Goal: Navigation & Orientation: Find specific page/section

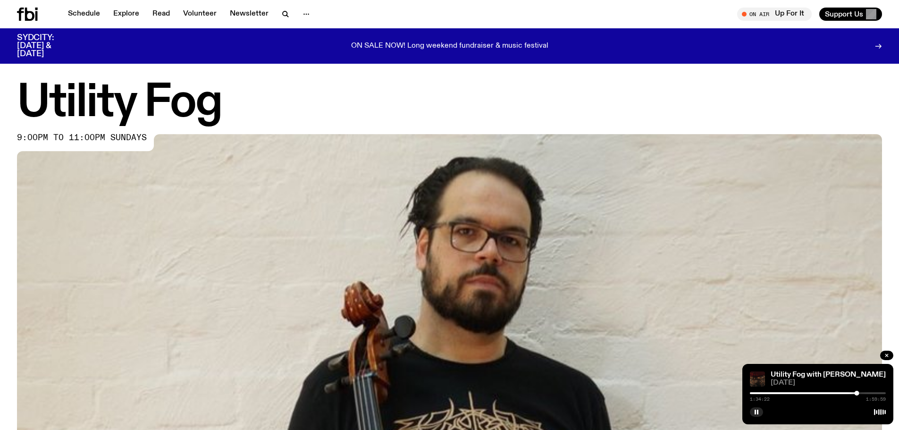
scroll to position [515, 0]
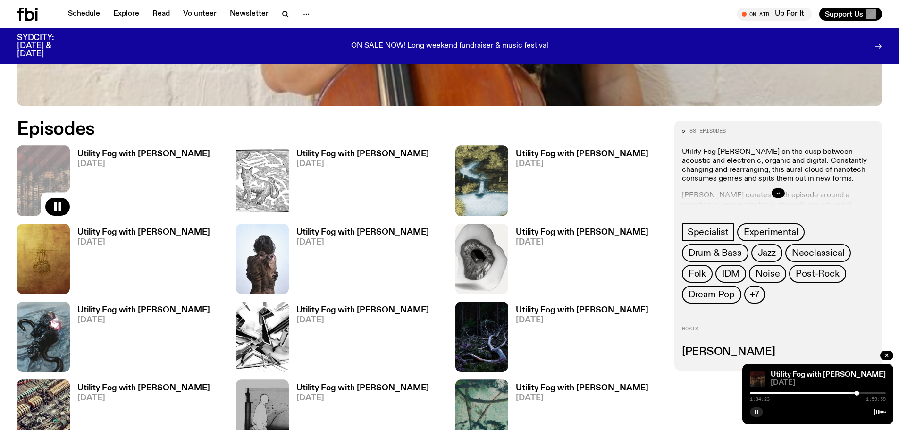
click at [867, 393] on div at bounding box center [818, 393] width 136 height 2
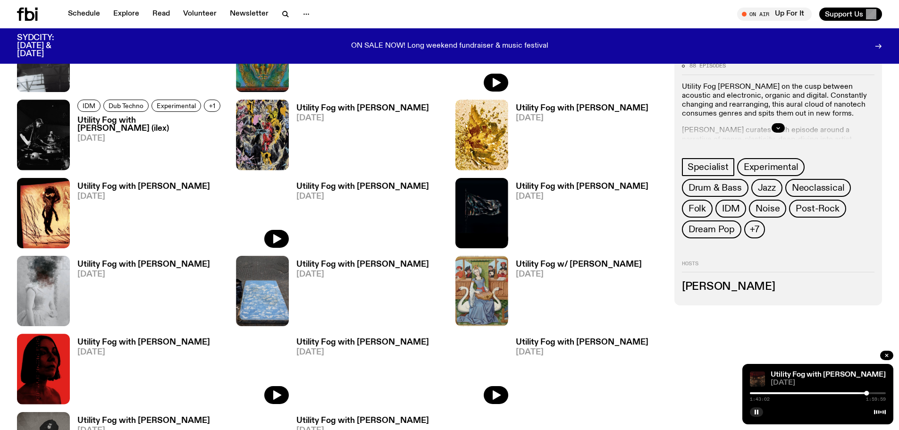
scroll to position [1034, 0]
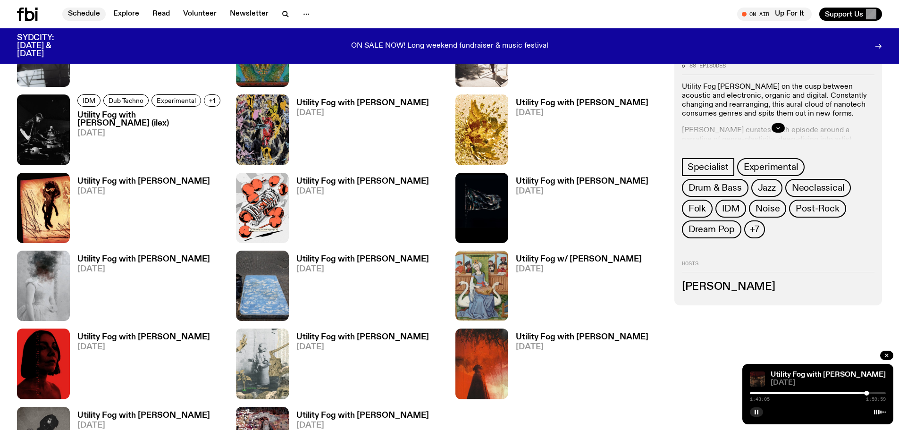
click at [88, 11] on link "Schedule" at bounding box center [83, 14] width 43 height 13
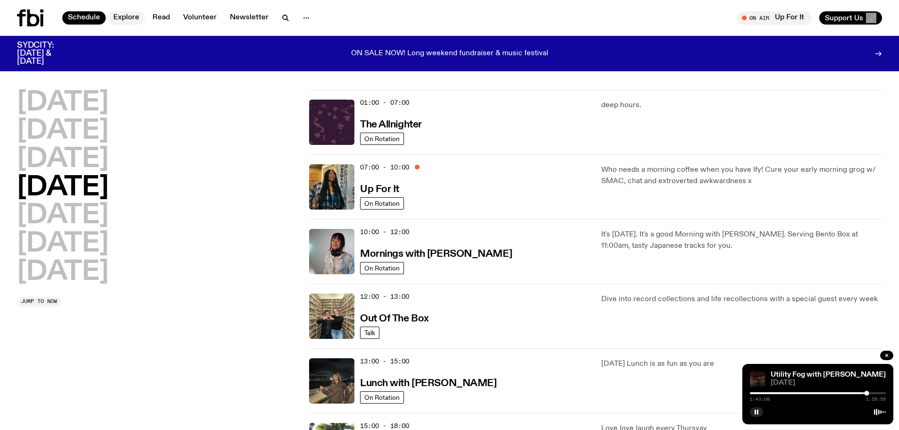
click at [127, 19] on link "Explore" at bounding box center [126, 17] width 37 height 13
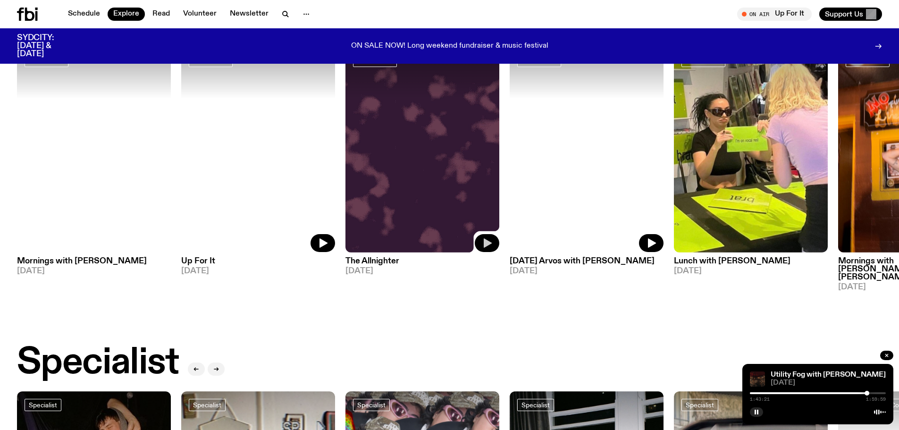
scroll to position [371, 0]
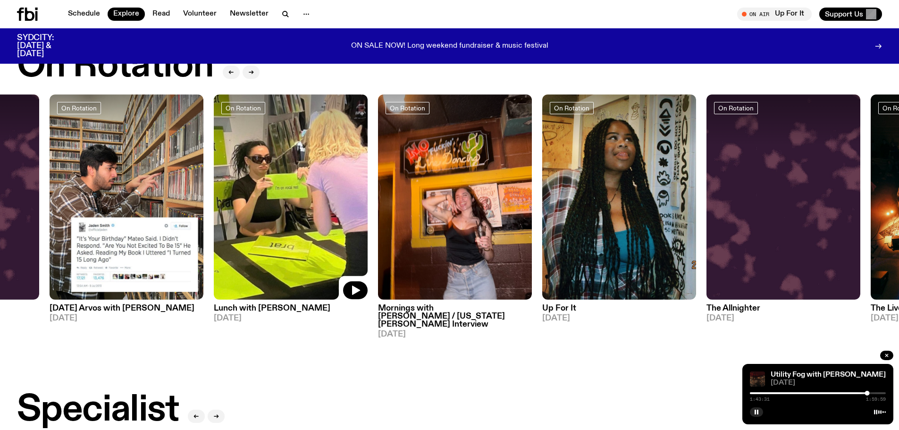
drag, startPoint x: 691, startPoint y: 167, endPoint x: 230, endPoint y: 172, distance: 461.3
click at [230, 172] on img at bounding box center [291, 196] width 154 height 205
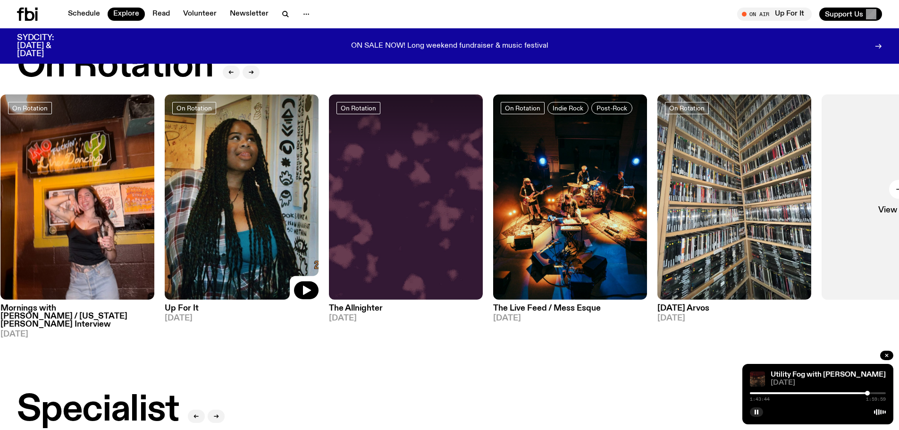
drag, startPoint x: 621, startPoint y: 190, endPoint x: 275, endPoint y: 191, distance: 346.5
click at [275, 191] on img at bounding box center [242, 196] width 154 height 205
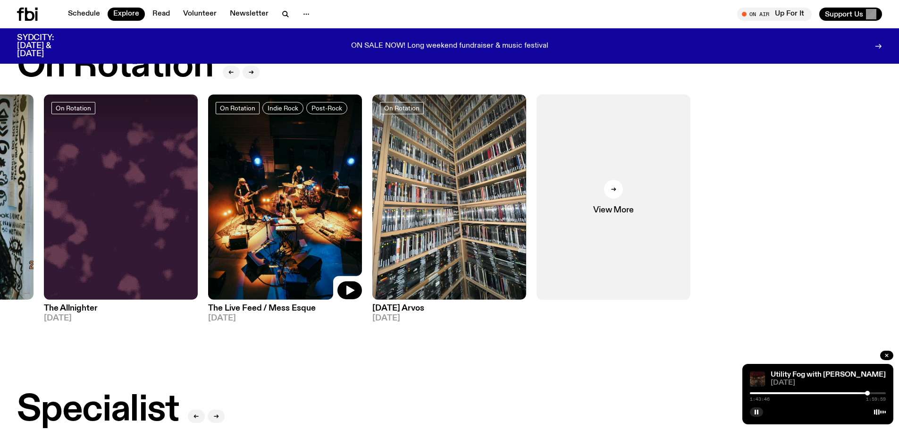
drag, startPoint x: 597, startPoint y: 197, endPoint x: 208, endPoint y: 183, distance: 388.8
click at [208, 183] on img at bounding box center [285, 196] width 154 height 205
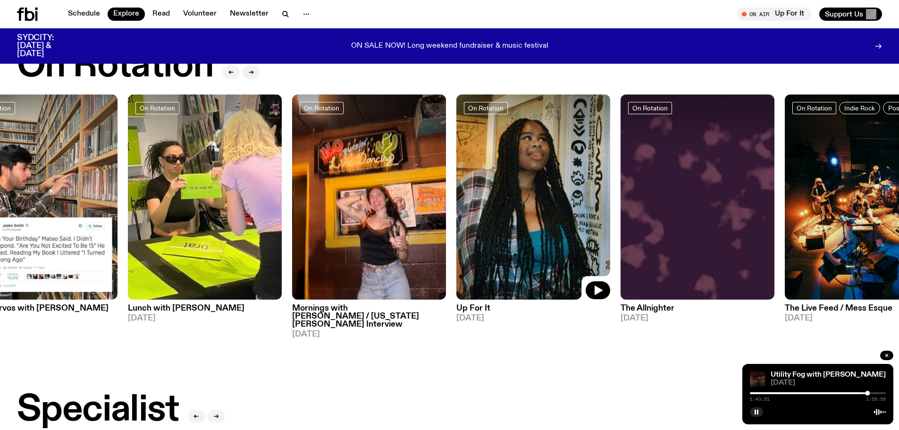
drag, startPoint x: 224, startPoint y: 195, endPoint x: 610, endPoint y: 193, distance: 385.7
click at [610, 193] on img at bounding box center [534, 196] width 154 height 205
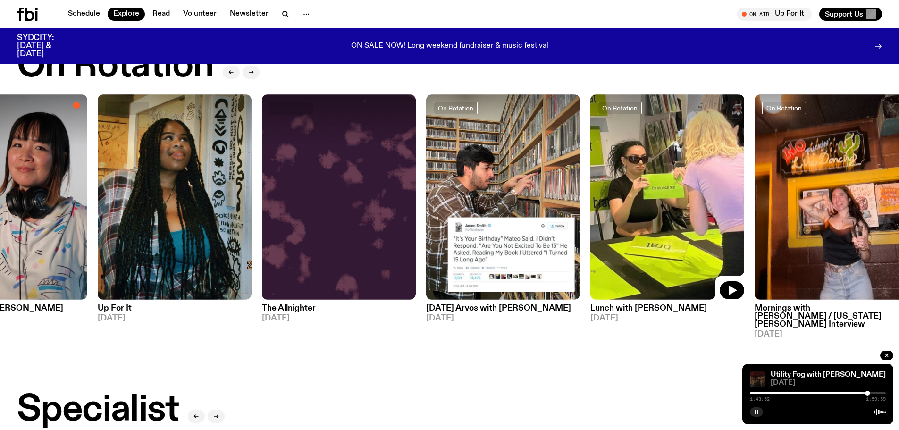
drag, startPoint x: 197, startPoint y: 203, endPoint x: 607, endPoint y: 195, distance: 409.9
click at [607, 195] on img at bounding box center [668, 196] width 154 height 205
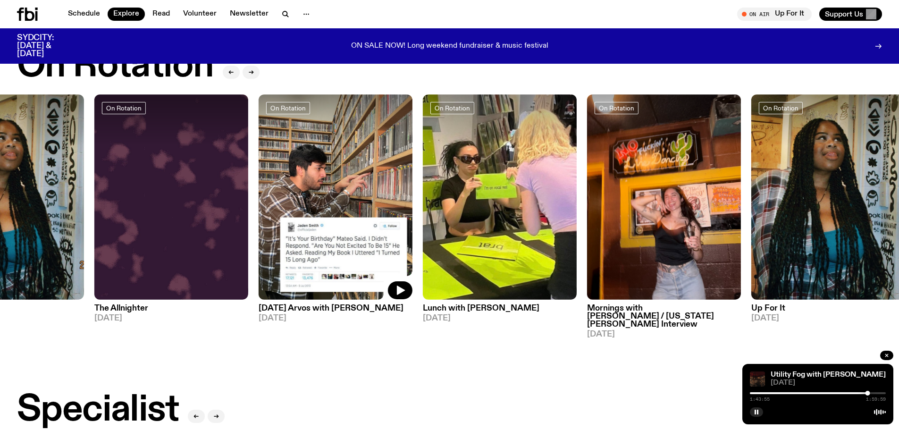
drag, startPoint x: 218, startPoint y: 194, endPoint x: 284, endPoint y: 192, distance: 66.1
click at [284, 192] on div "On Rotation Mornings with [PERSON_NAME] [DATE] On Rotation Up For It [DATE] On …" at bounding box center [449, 216] width 865 height 244
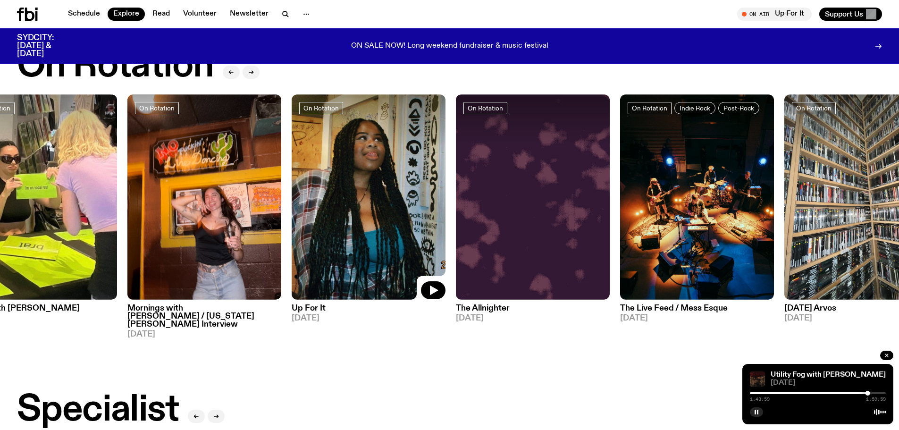
drag, startPoint x: 786, startPoint y: 218, endPoint x: 408, endPoint y: 196, distance: 378.3
click at [408, 196] on img at bounding box center [369, 196] width 154 height 205
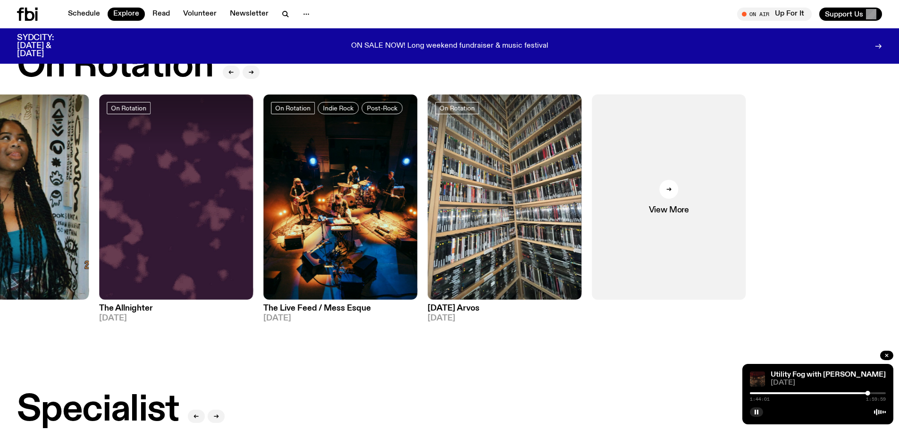
drag, startPoint x: 719, startPoint y: 163, endPoint x: 262, endPoint y: 176, distance: 458.1
click at [262, 176] on div "On Rotation Mornings with [PERSON_NAME] [DATE] On Rotation Up For It [DATE] On …" at bounding box center [449, 216] width 865 height 244
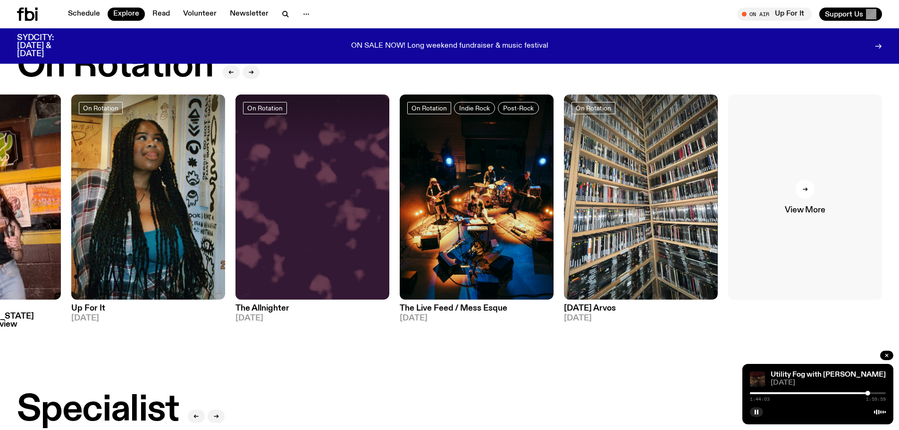
click at [804, 188] on icon at bounding box center [806, 189] width 6 height 6
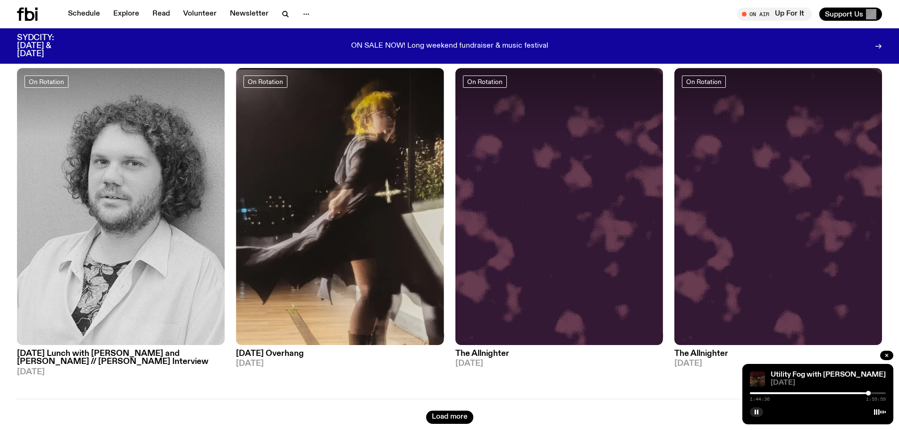
scroll to position [1934, 0]
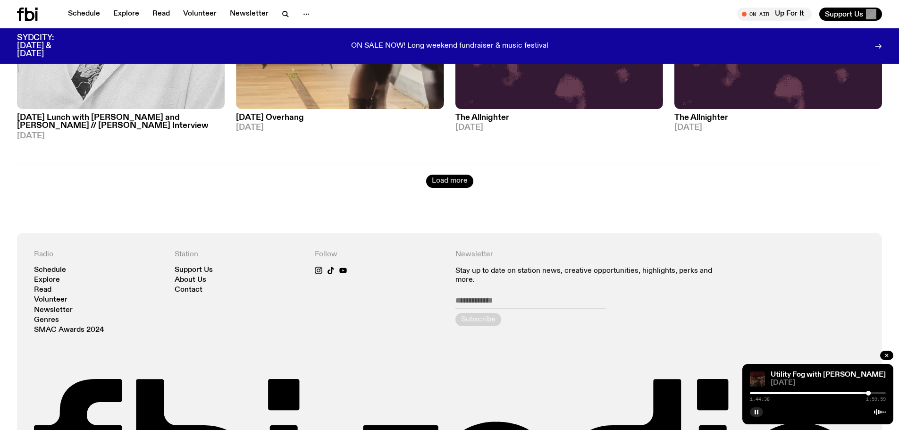
click at [444, 175] on button "Load more" at bounding box center [449, 181] width 47 height 13
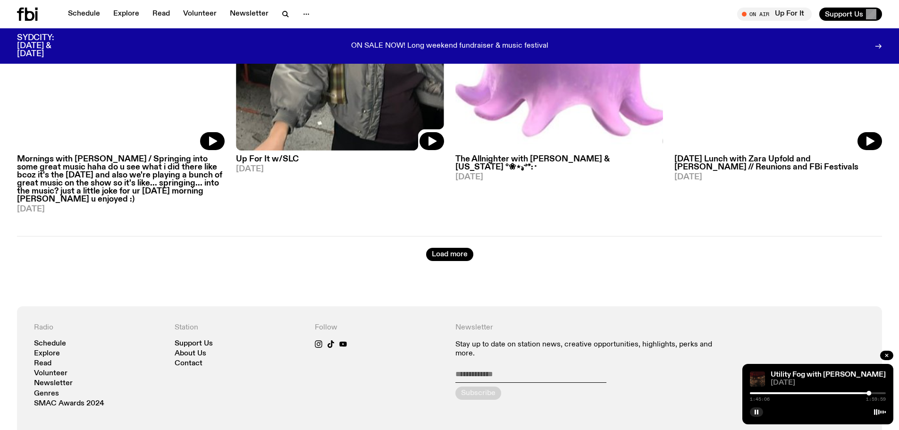
scroll to position [3869, 0]
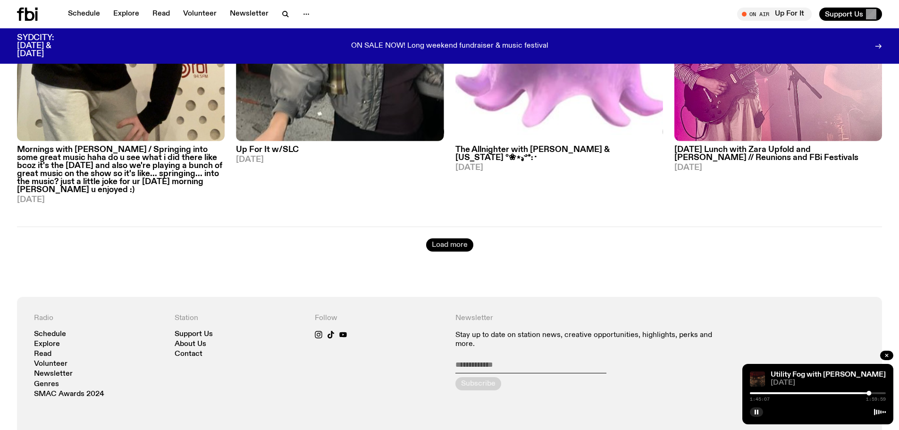
click at [451, 238] on button "Load more" at bounding box center [449, 244] width 47 height 13
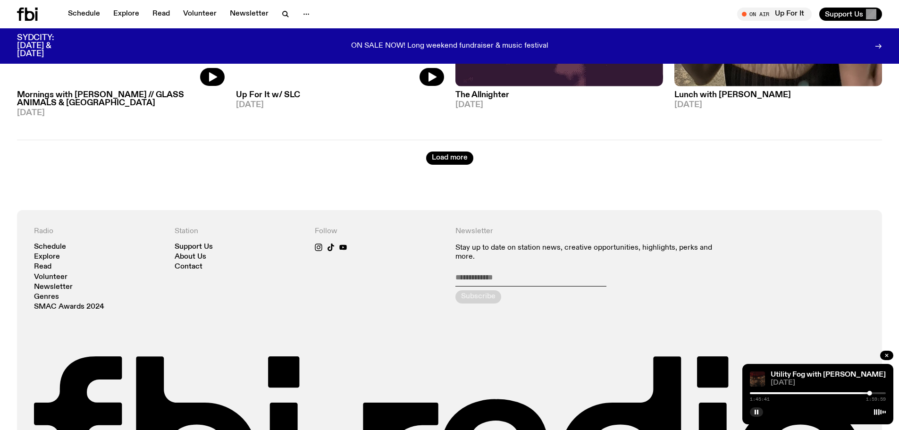
scroll to position [5899, 0]
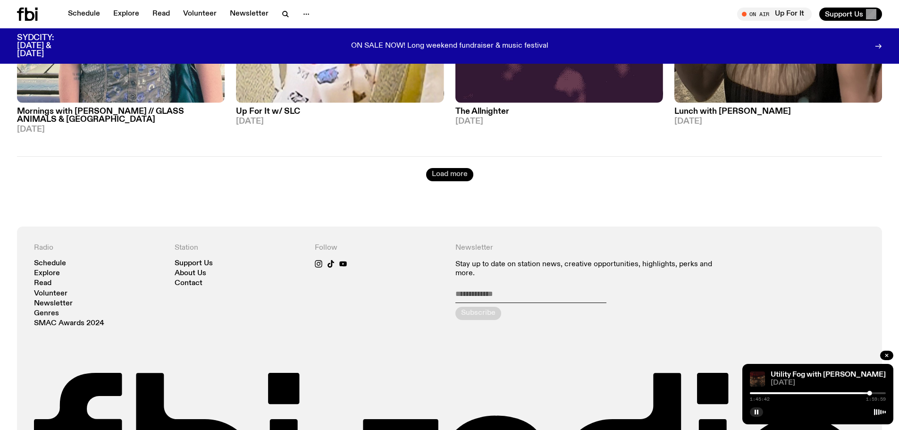
click at [461, 168] on button "Load more" at bounding box center [449, 174] width 47 height 13
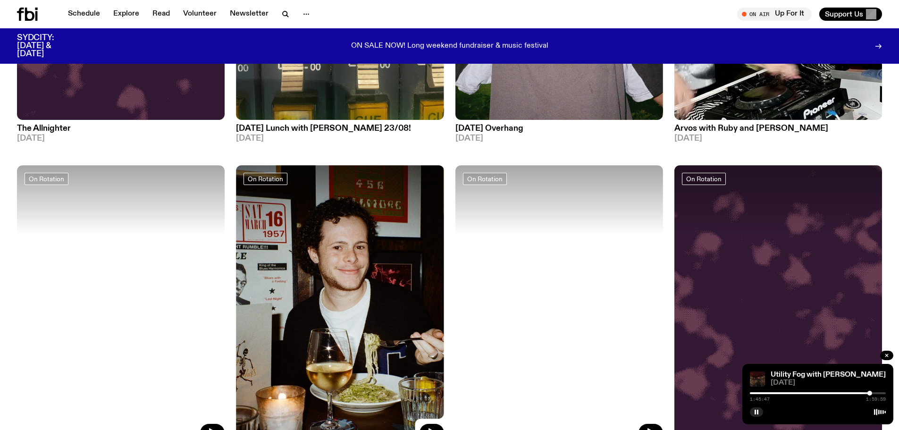
scroll to position [6560, 0]
